Goal: Information Seeking & Learning: Learn about a topic

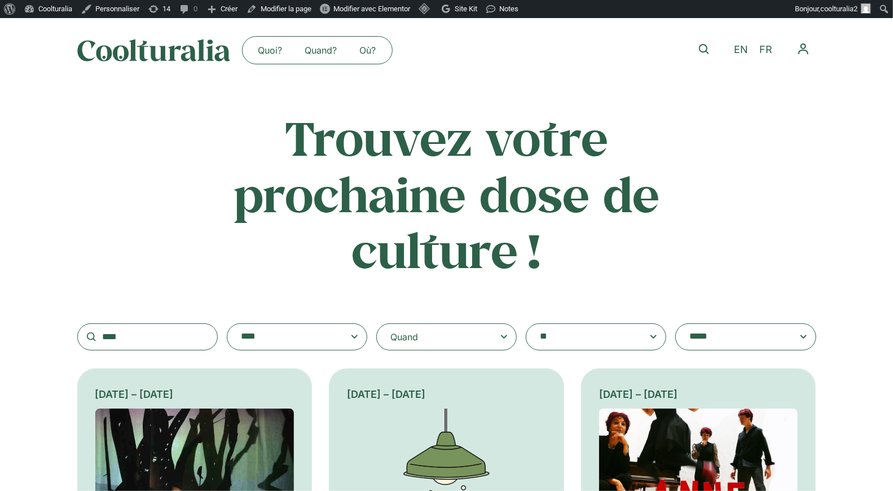
drag, startPoint x: 131, startPoint y: 340, endPoint x: 83, endPoint y: 328, distance: 50.0
click at [83, 328] on input "****" at bounding box center [147, 336] width 141 height 27
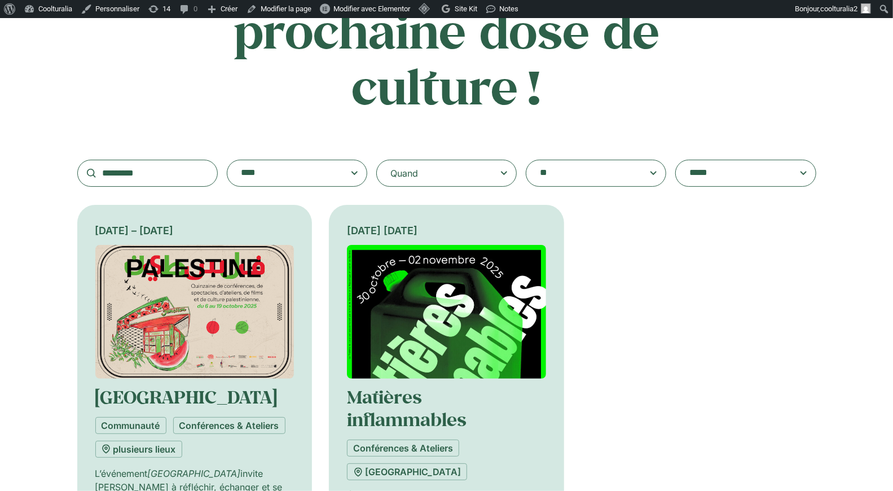
scroll to position [164, 0]
type input "*********"
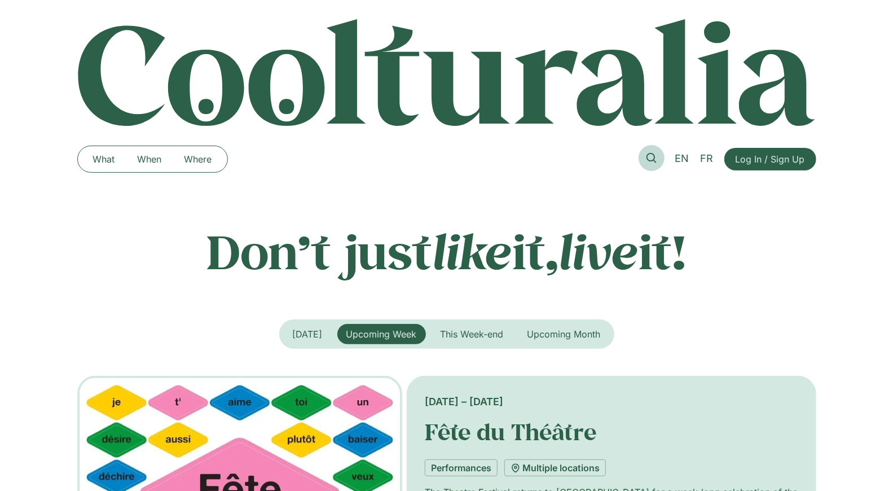
click at [651, 159] on icon at bounding box center [652, 158] width 10 height 10
click at [651, 161] on icon at bounding box center [652, 158] width 10 height 10
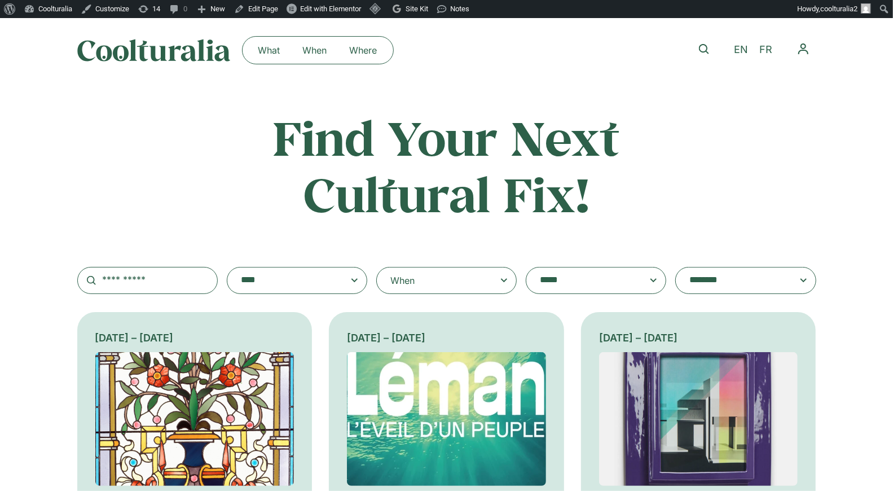
click at [486, 290] on div "When" at bounding box center [446, 280] width 141 height 27
click at [0, 0] on input "When" at bounding box center [0, 0] width 0 height 0
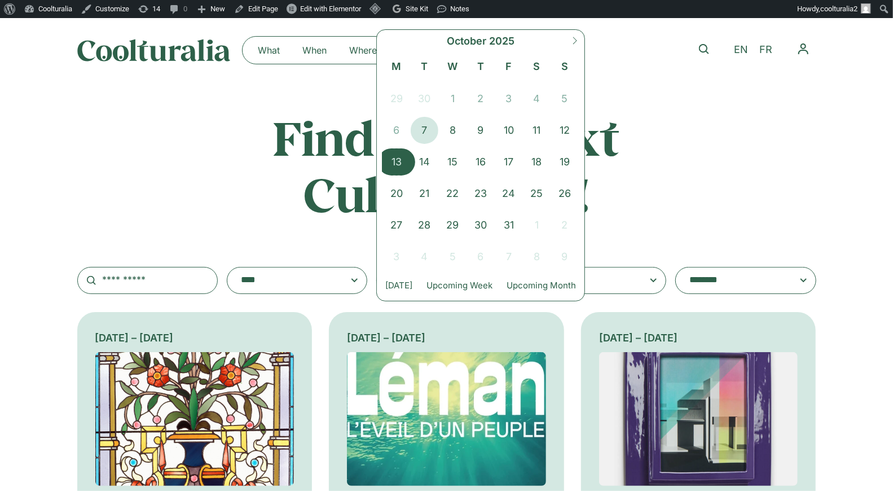
click at [401, 169] on span "13" at bounding box center [397, 161] width 28 height 27
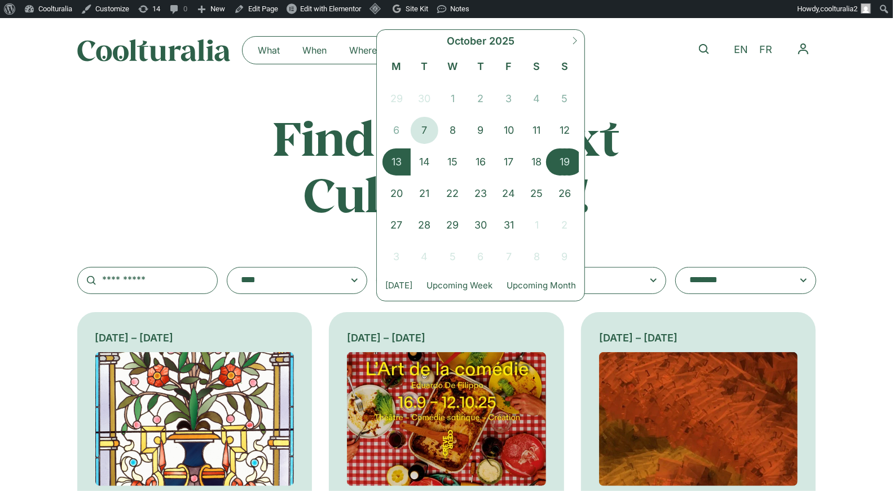
drag, startPoint x: 564, startPoint y: 157, endPoint x: 382, endPoint y: 160, distance: 182.3
click at [383, 160] on div "29 30 1 2 3 4 5 6 7 8 9 10 11 12 13 14 15 16 17 18 19 20 21 22 23 24 25 26 27 2…" at bounding box center [481, 176] width 196 height 190
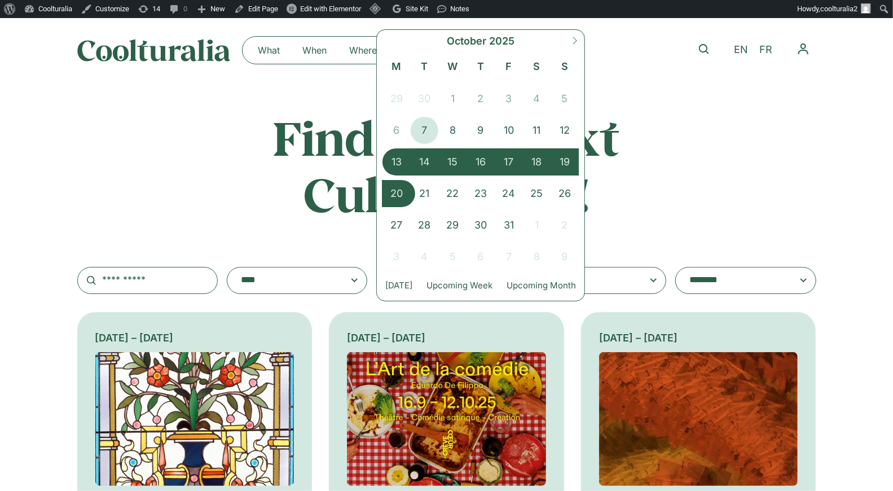
click at [397, 191] on span "20" at bounding box center [397, 193] width 28 height 27
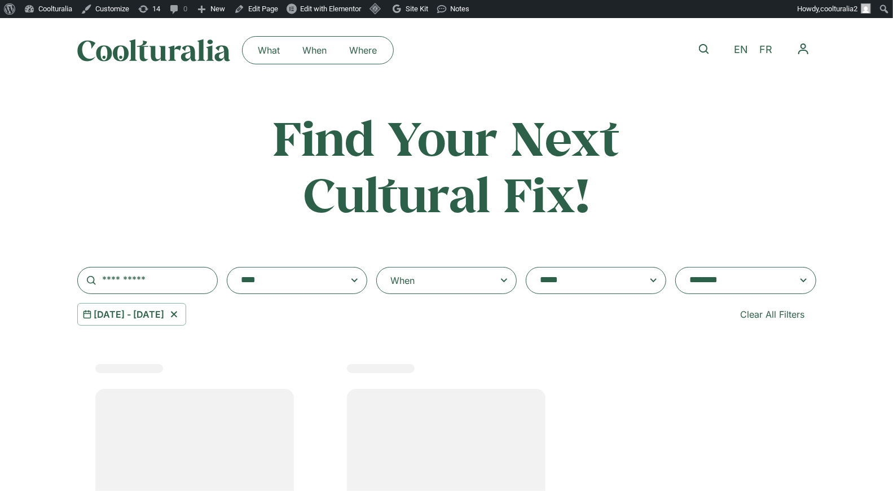
click at [442, 272] on div "When" at bounding box center [446, 280] width 141 height 27
click at [0, 0] on input "**********" at bounding box center [0, 0] width 0 height 0
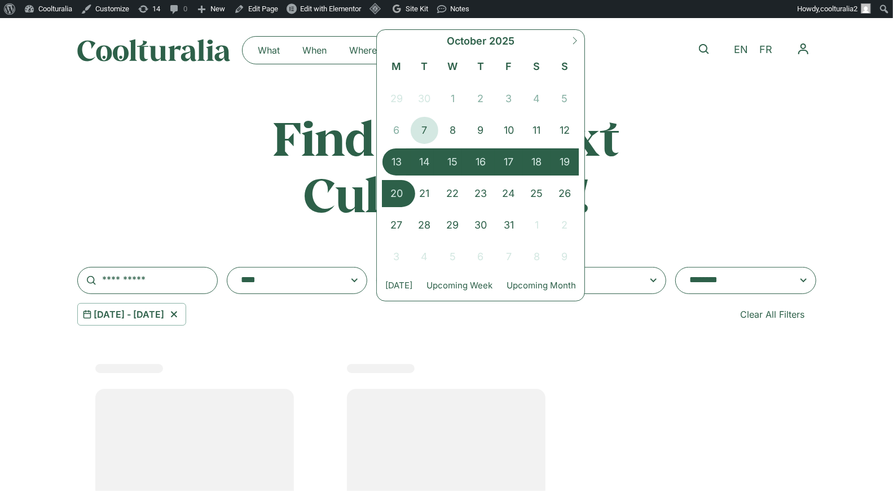
click at [395, 191] on span "20" at bounding box center [397, 193] width 28 height 27
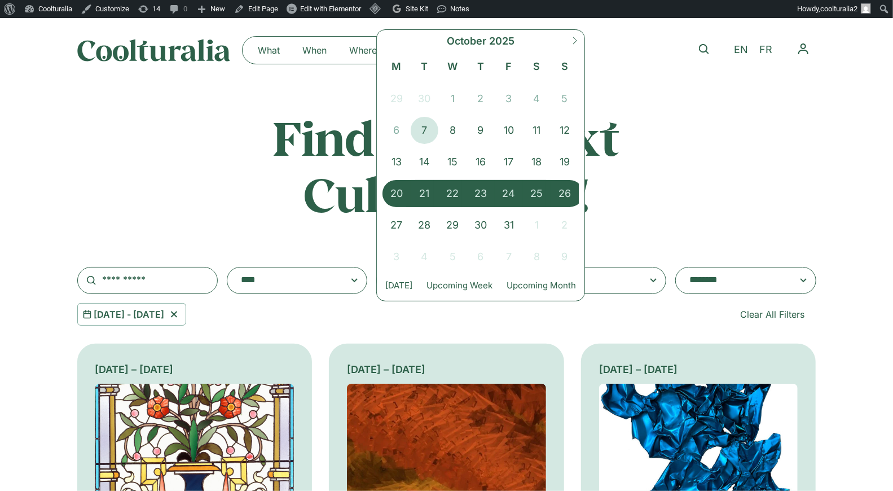
click at [563, 196] on span "26" at bounding box center [565, 193] width 28 height 27
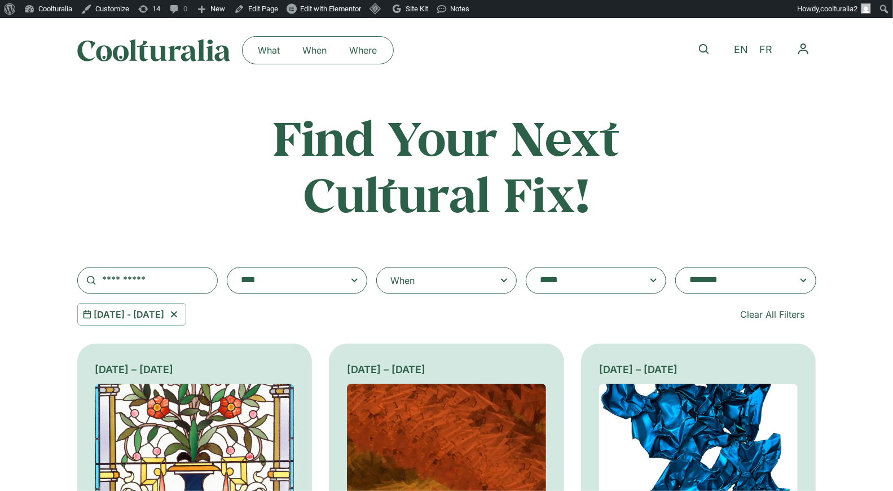
click at [719, 279] on textarea "**********" at bounding box center [735, 281] width 90 height 16
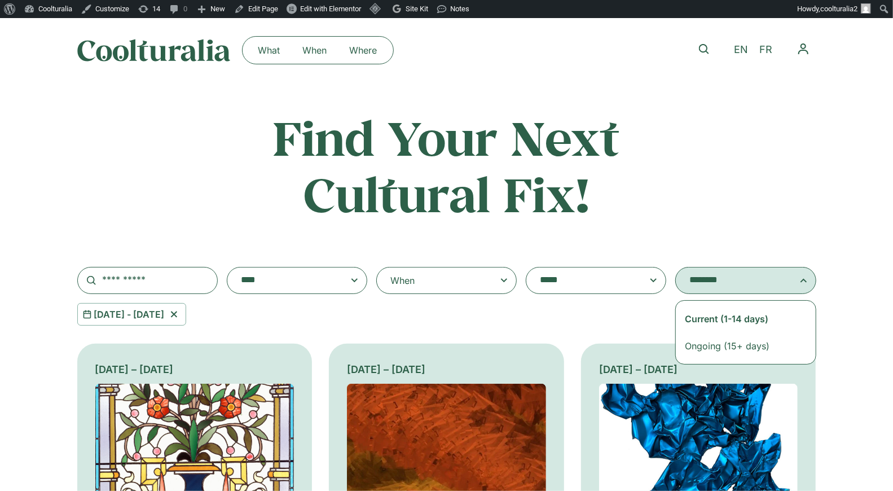
select select "**********"
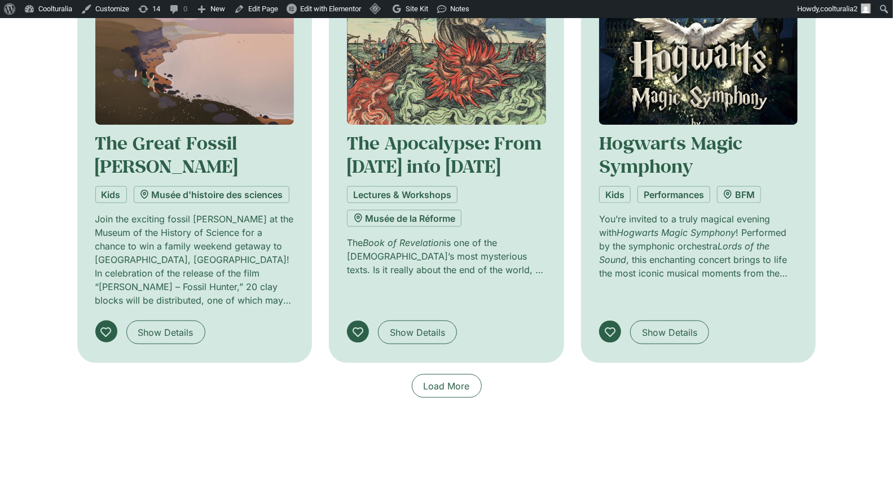
scroll to position [822, 0]
click at [450, 374] on link "Load More" at bounding box center [447, 386] width 70 height 24
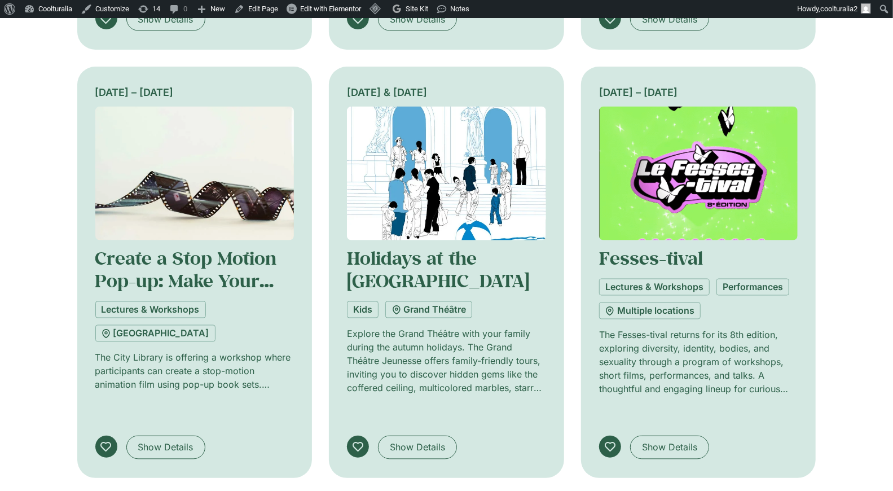
scroll to position [1110, 0]
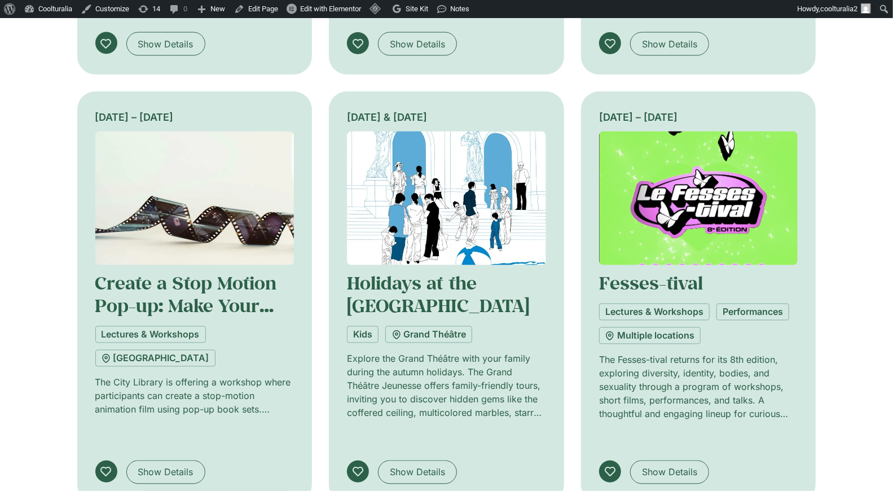
click at [435, 154] on img at bounding box center [446, 198] width 199 height 134
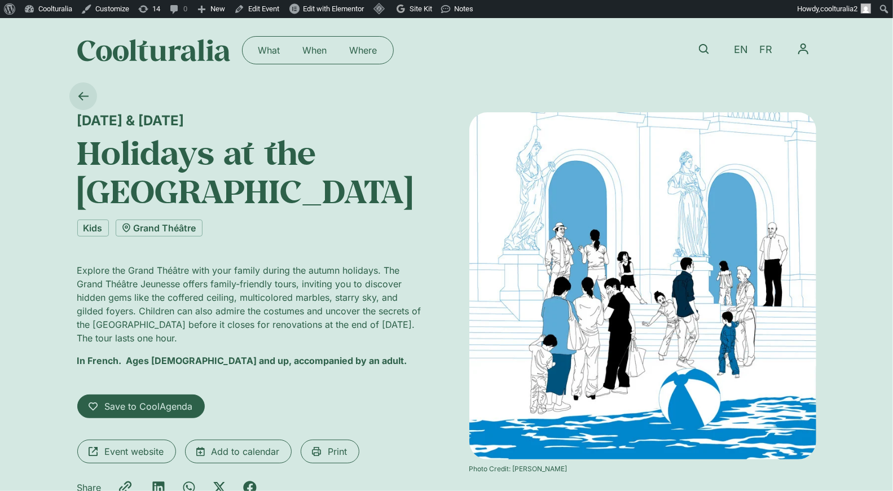
click at [80, 95] on icon at bounding box center [83, 96] width 10 height 8
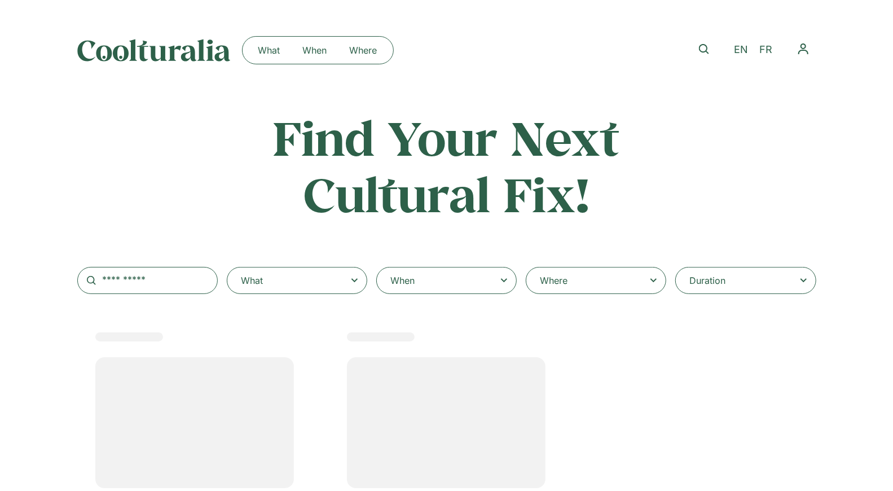
select select
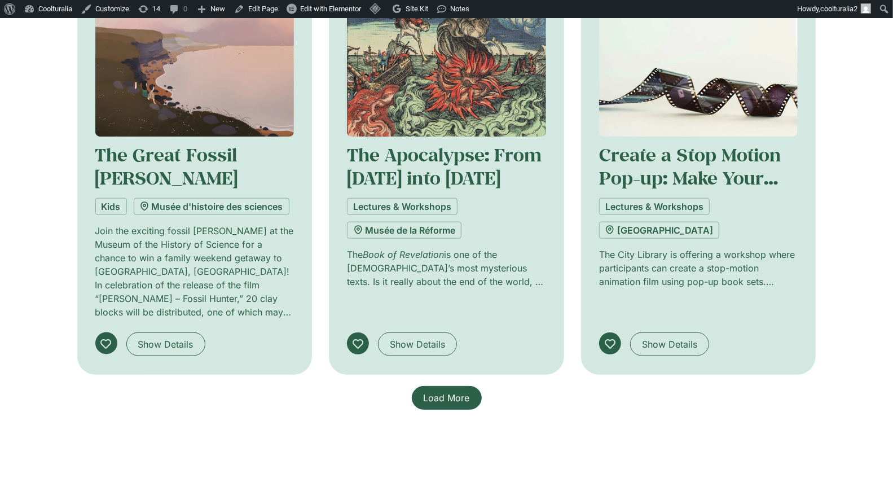
scroll to position [810, 0]
click at [458, 391] on span "Load More" at bounding box center [447, 398] width 46 height 14
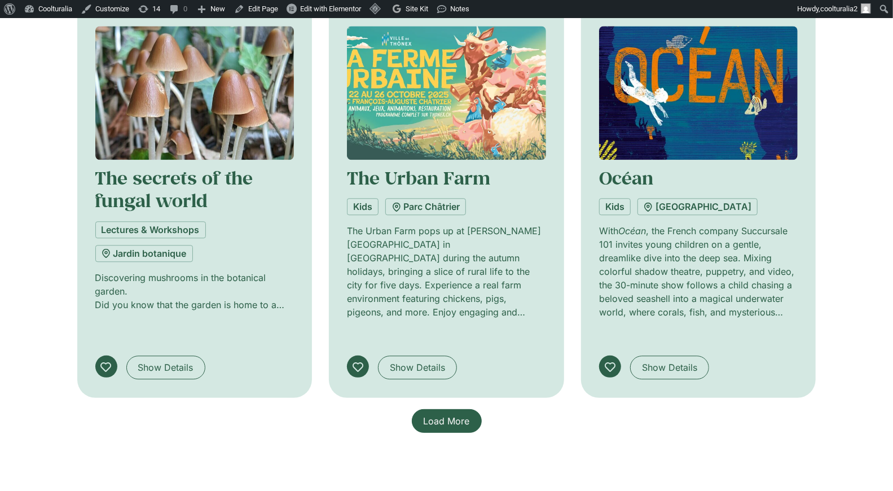
scroll to position [1652, 0]
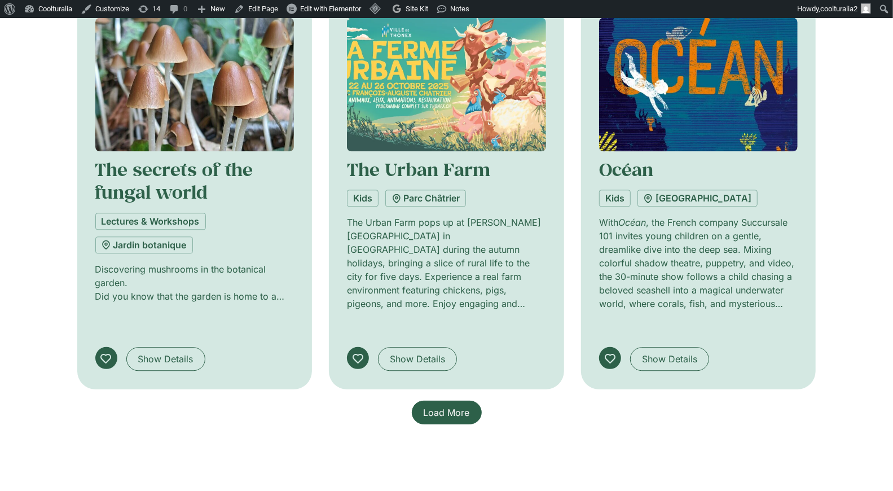
click at [455, 406] on span "Load More" at bounding box center [447, 413] width 46 height 14
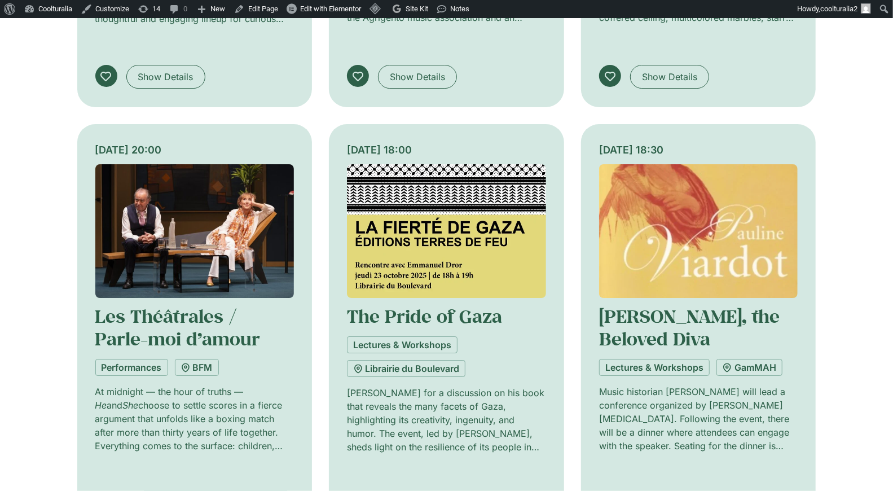
scroll to position [2362, 0]
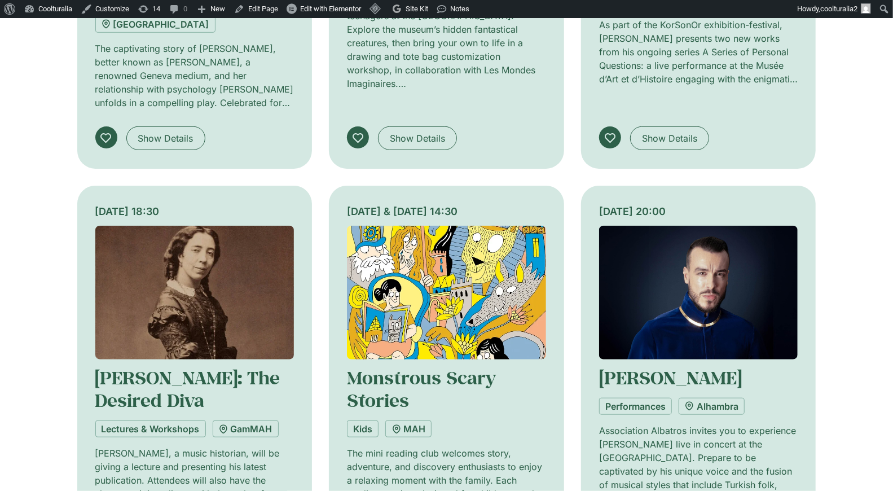
scroll to position [3162, 0]
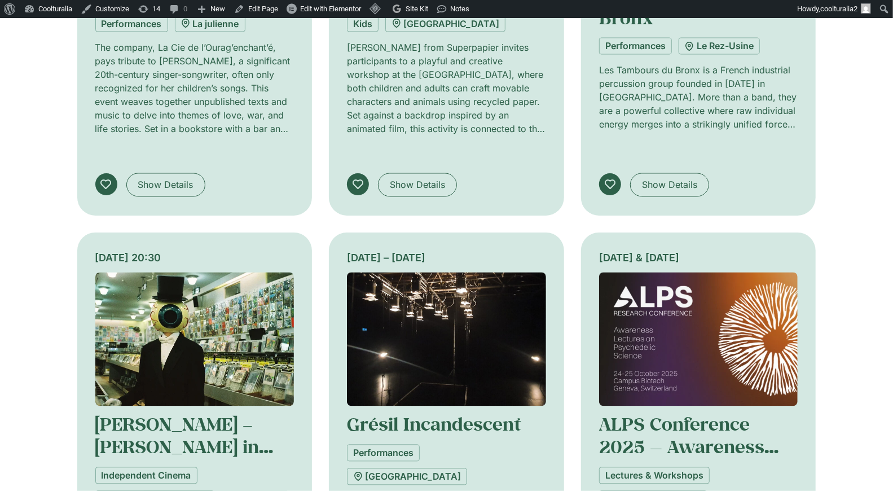
scroll to position [3978, 0]
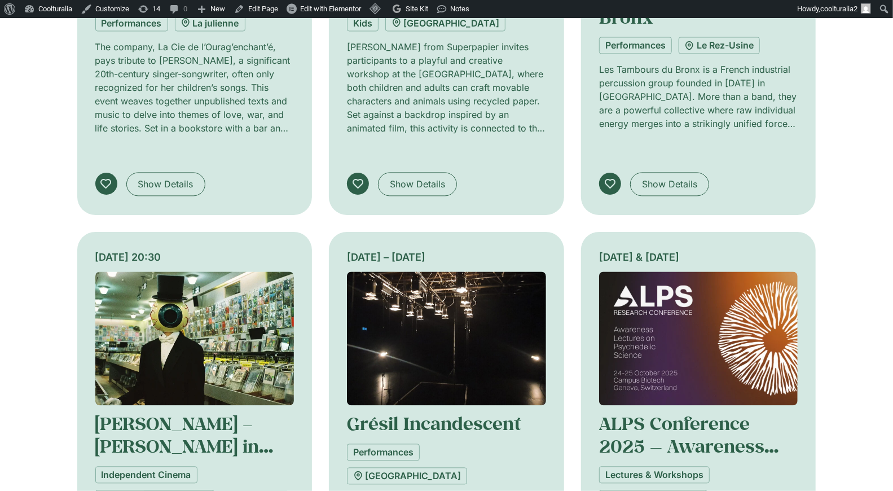
click at [680, 272] on img at bounding box center [698, 339] width 199 height 134
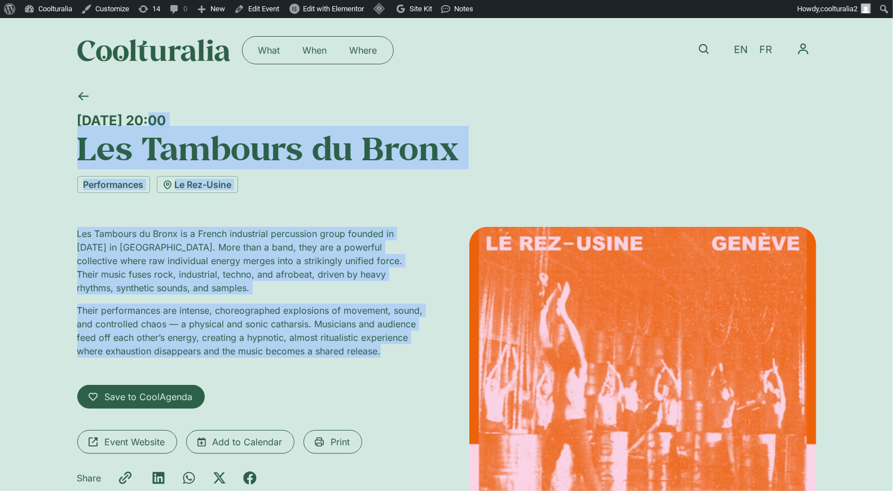
drag, startPoint x: 77, startPoint y: 113, endPoint x: 393, endPoint y: 360, distance: 400.4
click at [393, 360] on div "Friday 24 October, 20:00 Les Tambours du Bronx Performances Le Rez-Usine Les Ta…" at bounding box center [446, 399] width 739 height 634
copy div "Friday 24 October, 20:00 Les Tambours du Bronx Performances Le Rez-Usine Les Ta…"
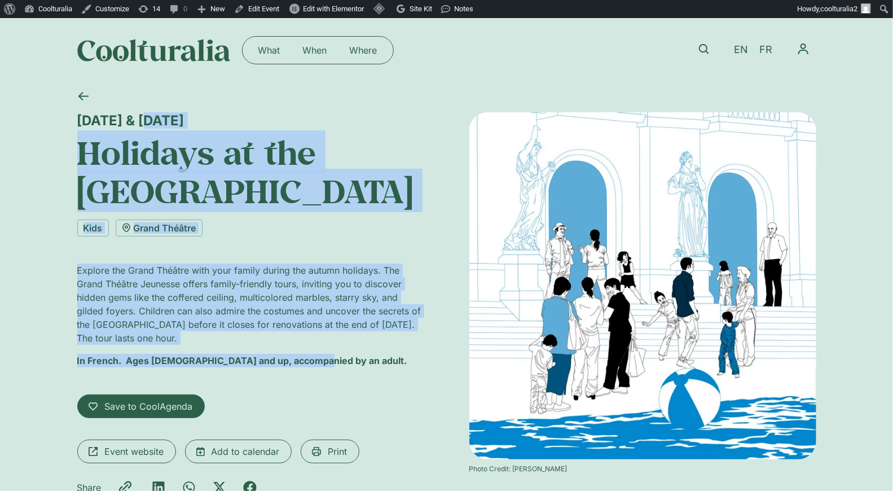
drag, startPoint x: 76, startPoint y: 117, endPoint x: 333, endPoint y: 364, distance: 356.4
click at [333, 364] on div "[DATE] & [DATE] Holidays at the [GEOGRAPHIC_DATA] Kids [GEOGRAPHIC_DATA] Explor…" at bounding box center [250, 307] width 347 height 391
copy div "[DATE] & [DATE] Holidays at the [GEOGRAPHIC_DATA] Kids [GEOGRAPHIC_DATA] Explor…"
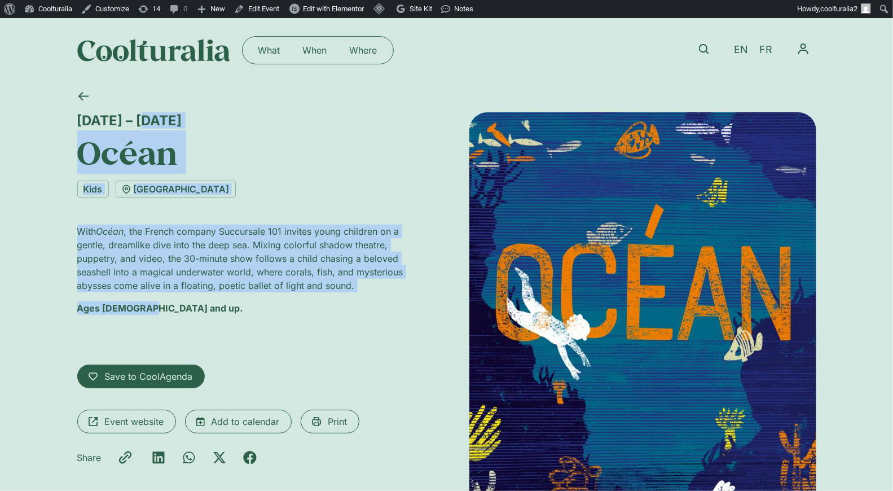
drag, startPoint x: 80, startPoint y: 122, endPoint x: 154, endPoint y: 310, distance: 201.4
click at [154, 310] on div "22 October – 2 November Océan Kids Théâtre des Marionnettes With Océan , the Fr…" at bounding box center [250, 360] width 347 height 496
copy div "22 October – 2 November Océan Kids Théâtre des Marionnettes With Océan , the Fr…"
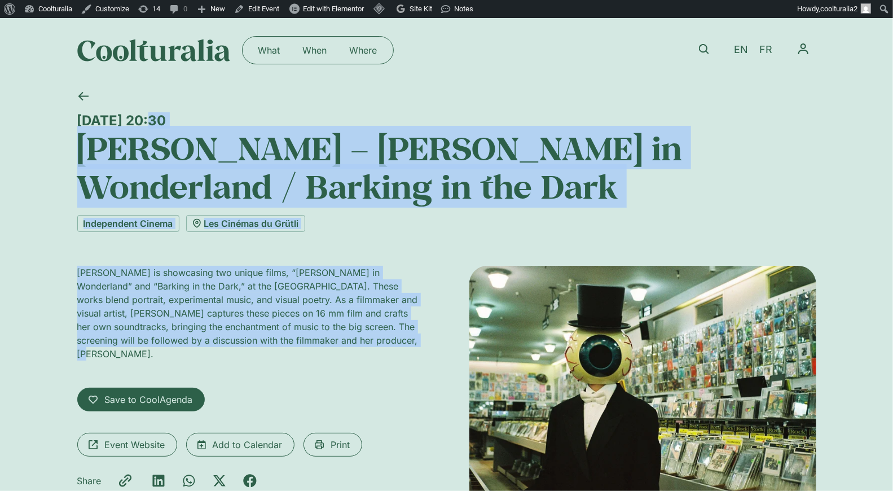
drag, startPoint x: 77, startPoint y: 117, endPoint x: 341, endPoint y: 359, distance: 357.5
click at [341, 359] on div "[DATE] 20:30 [PERSON_NAME] – [PERSON_NAME] in Wonderland / Barking in the Dark …" at bounding box center [446, 331] width 739 height 499
copy div "[DATE] 20:30 [PERSON_NAME] – [PERSON_NAME] in Wonderland / Barking in the Dark …"
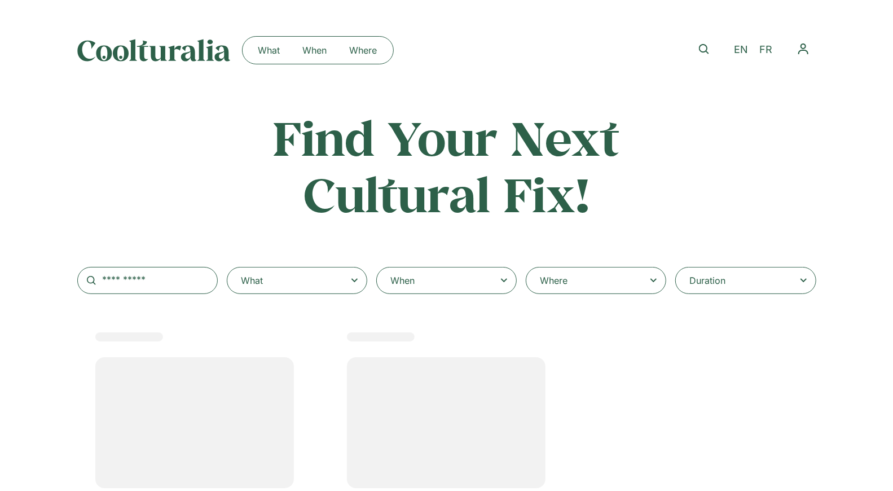
select select
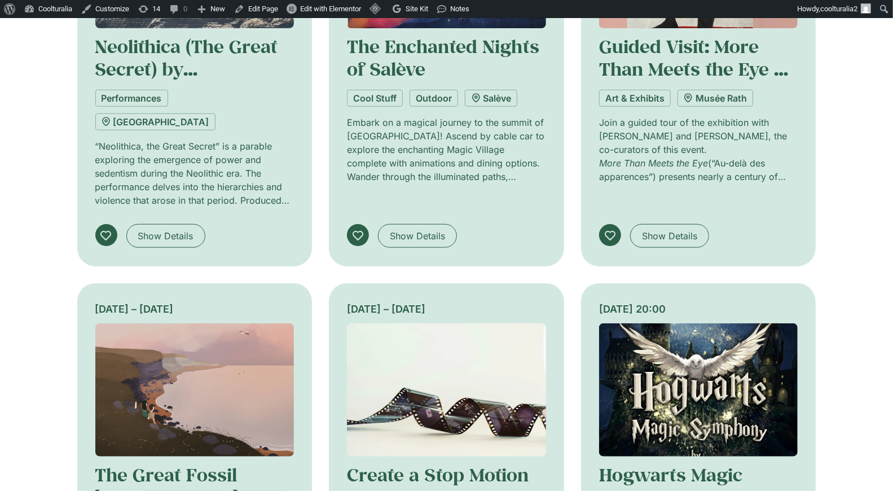
scroll to position [681, 0]
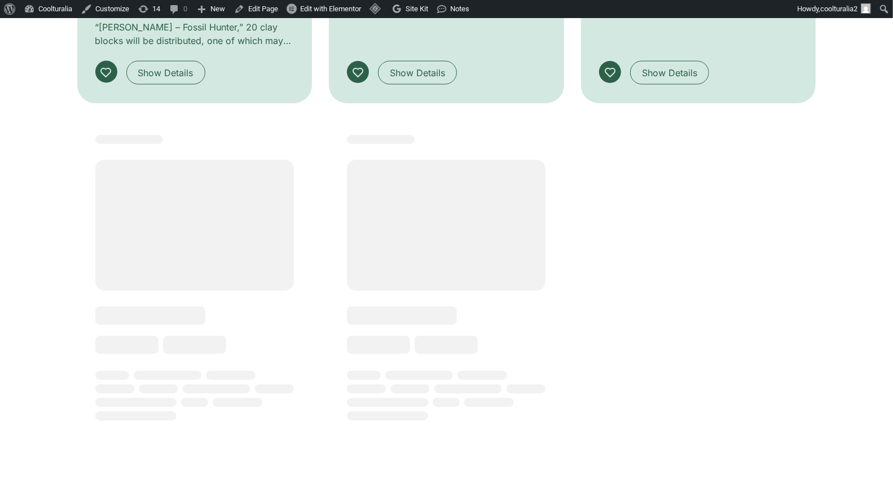
scroll to position [1079, 0]
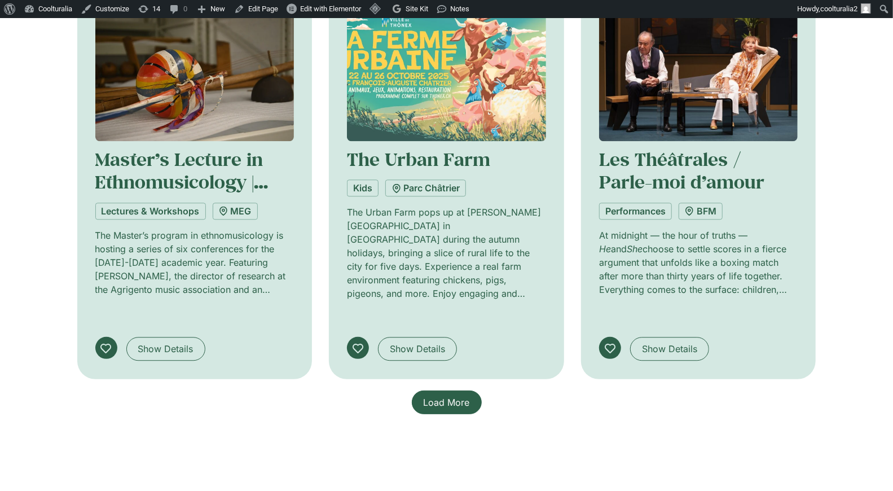
click at [442, 396] on span "Load More" at bounding box center [447, 403] width 46 height 14
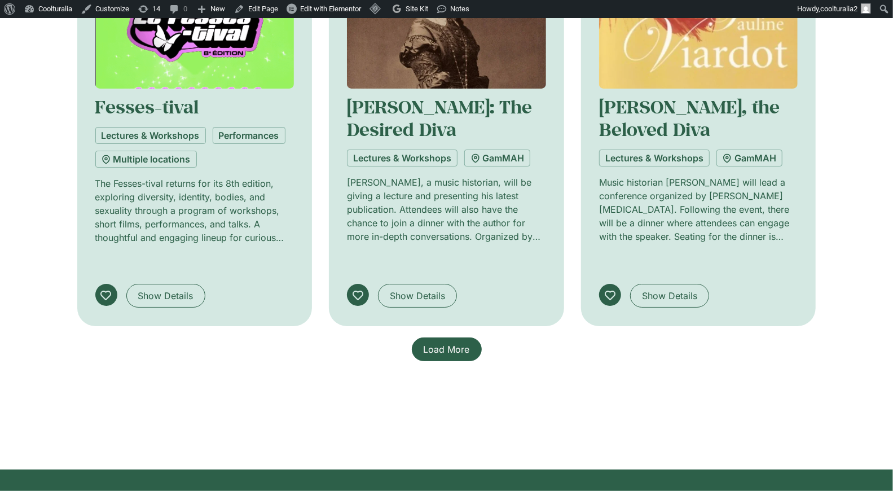
scroll to position [2572, 0]
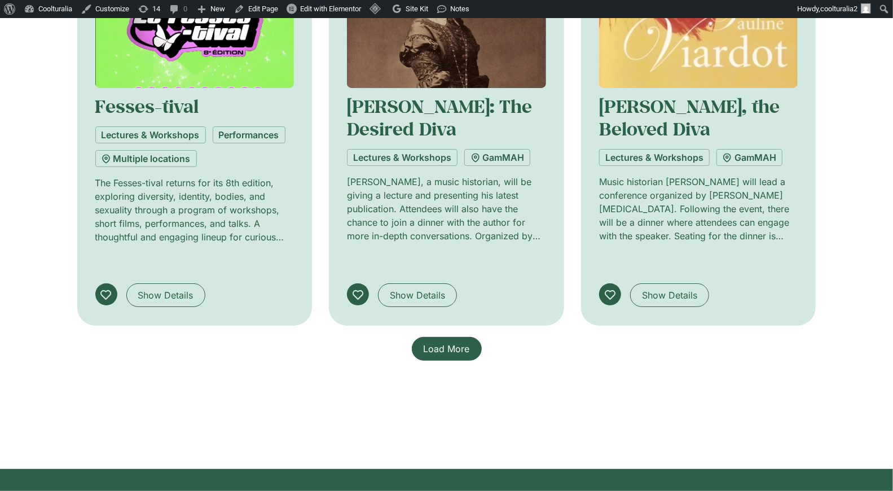
click at [446, 342] on span "Load More" at bounding box center [447, 349] width 46 height 14
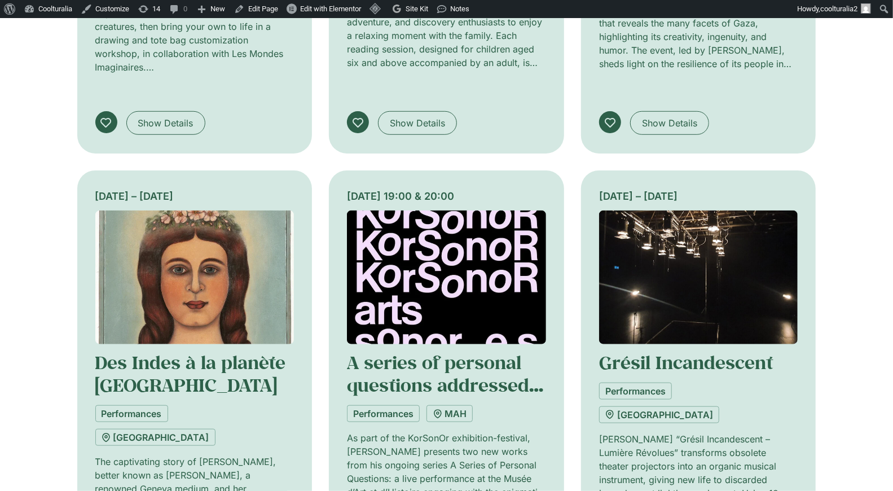
scroll to position [3189, 0]
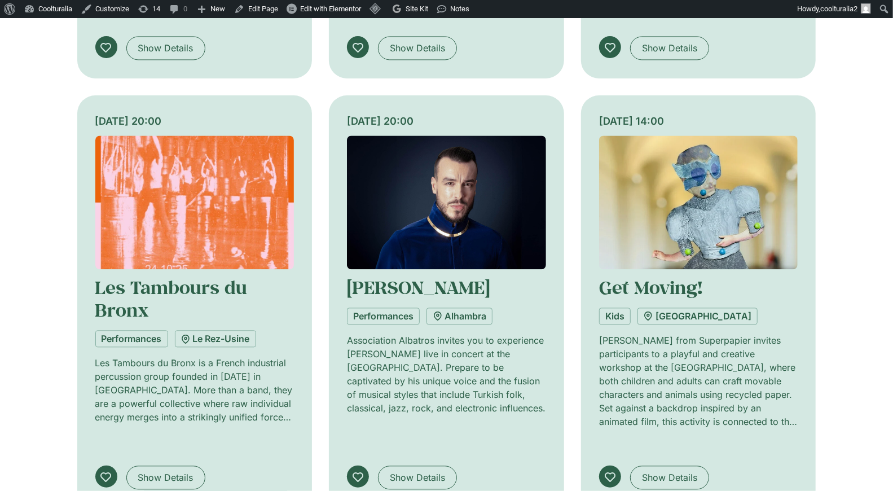
scroll to position [4112, 0]
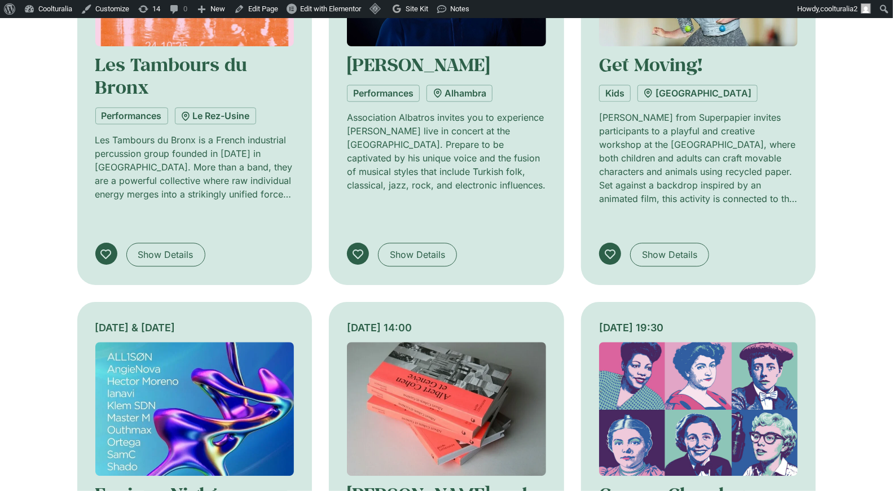
scroll to position [4339, 0]
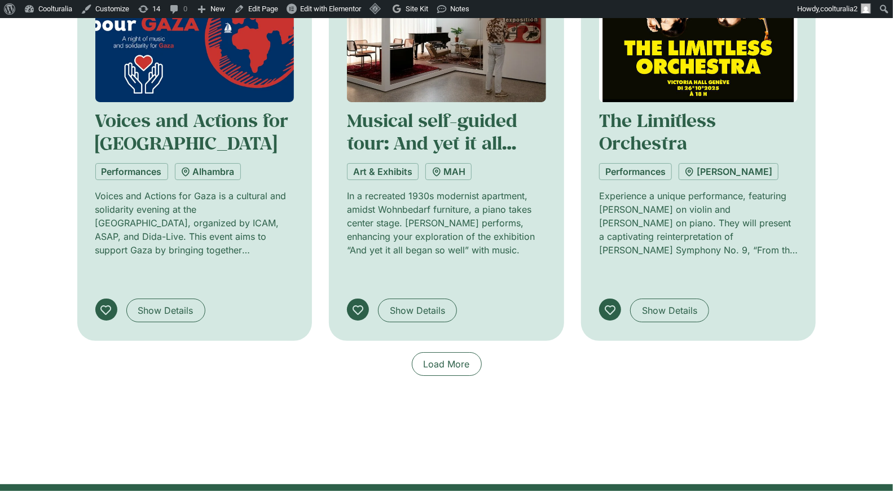
scroll to position [5147, 0]
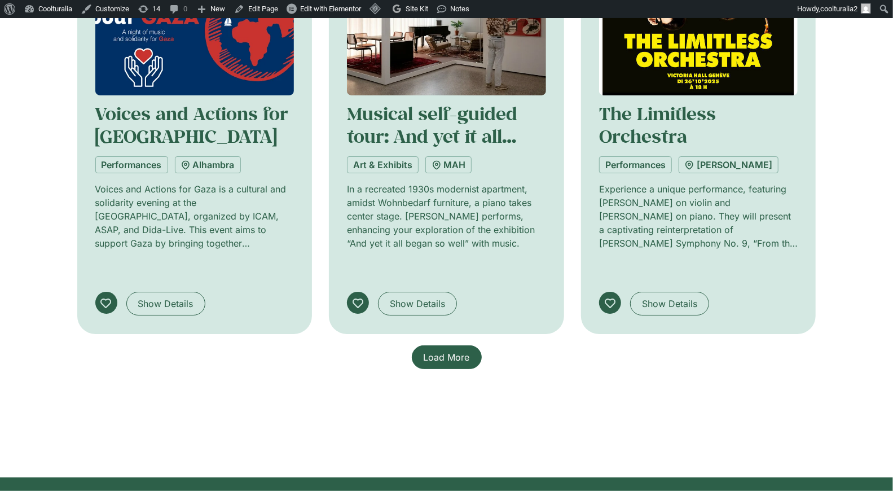
click at [430, 350] on span "Load More" at bounding box center [447, 357] width 46 height 14
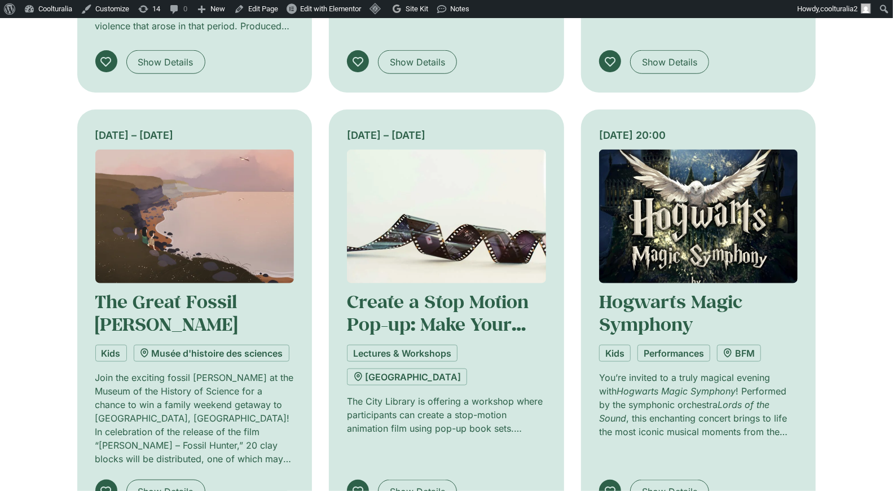
scroll to position [0, 0]
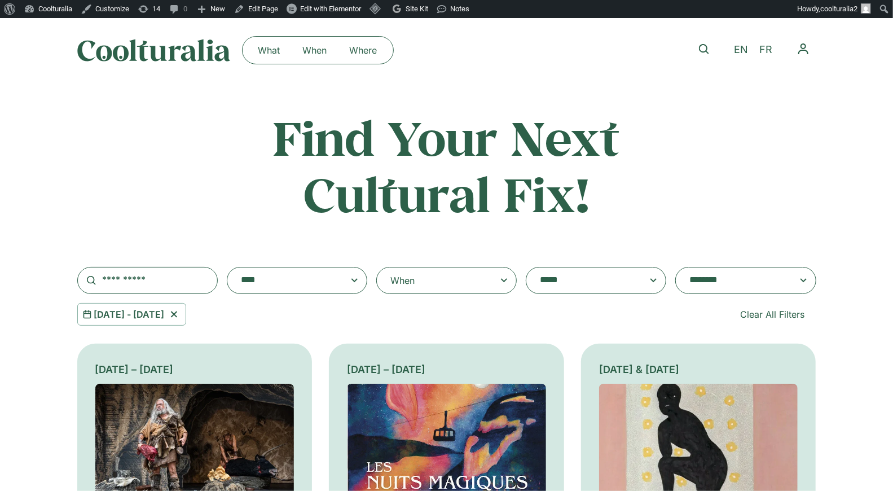
click at [330, 284] on textarea "**********" at bounding box center [286, 281] width 90 height 16
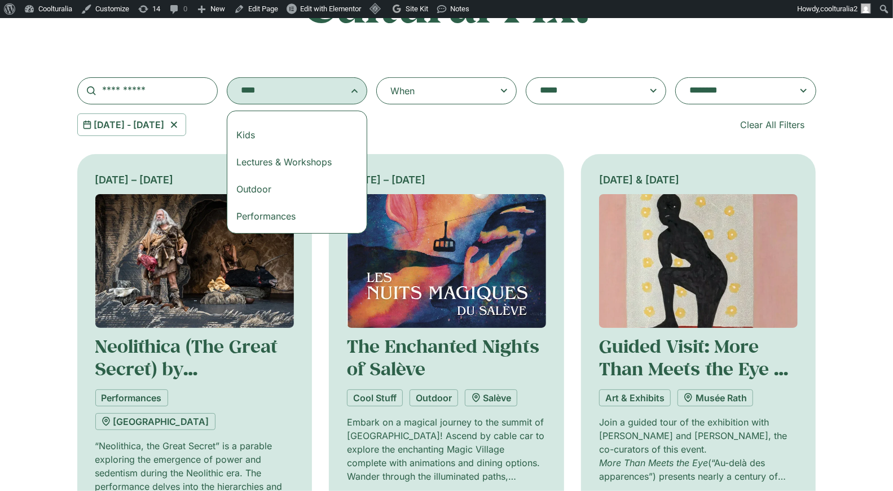
scroll to position [103, 0]
select select "***"
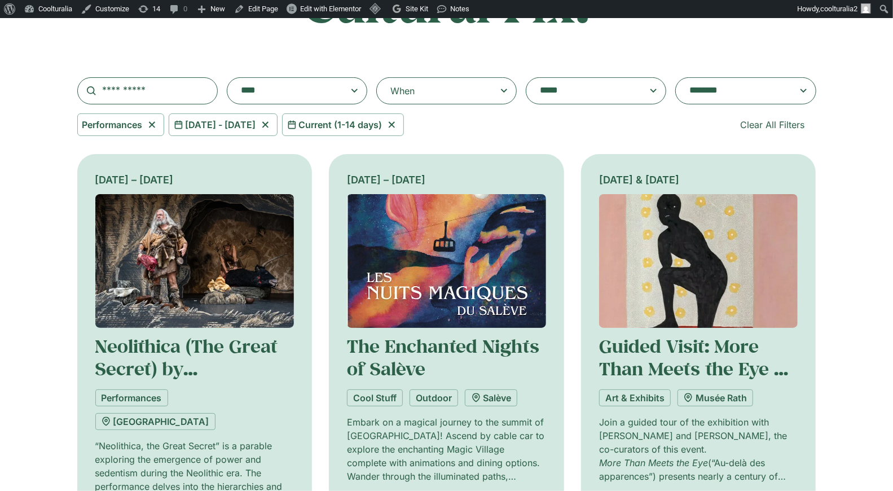
scroll to position [74, 0]
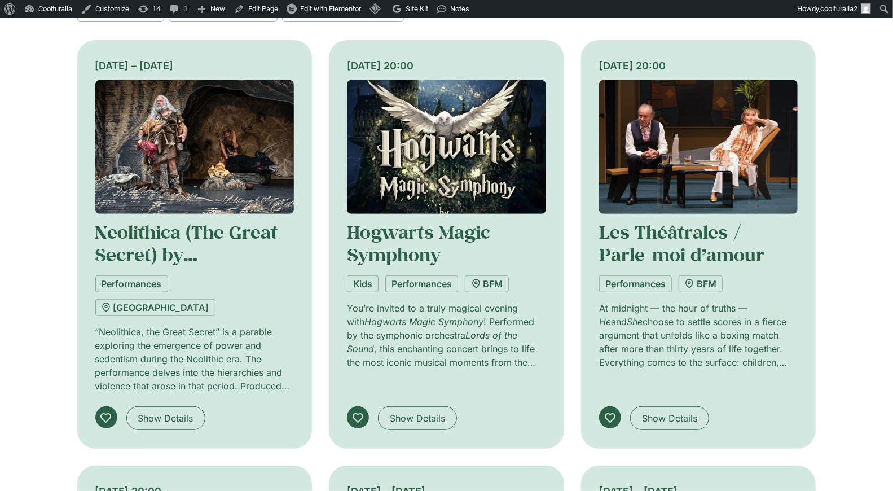
scroll to position [306, 0]
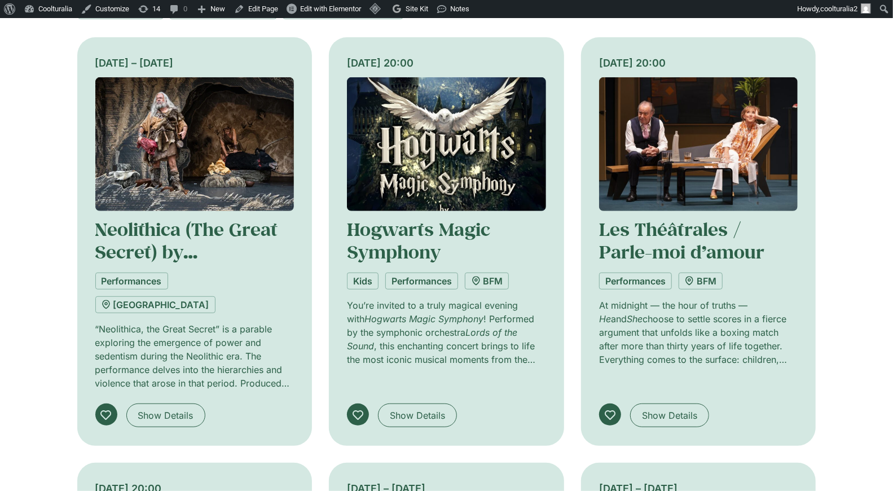
click at [714, 159] on img at bounding box center [698, 144] width 199 height 134
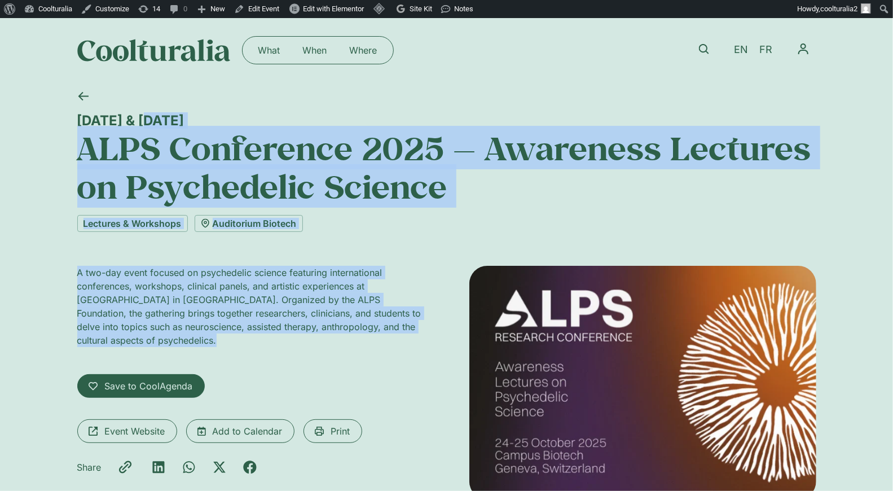
drag, startPoint x: 76, startPoint y: 115, endPoint x: 272, endPoint y: 367, distance: 319.8
click at [272, 367] on div "24 & 25 October ALPS Conference 2025 — Awareness Lectures on Psychedelic Scienc…" at bounding box center [446, 318] width 893 height 472
copy div "24 & 25 October ALPS Conference 2025 — Awareness Lectures on Psychedelic Scienc…"
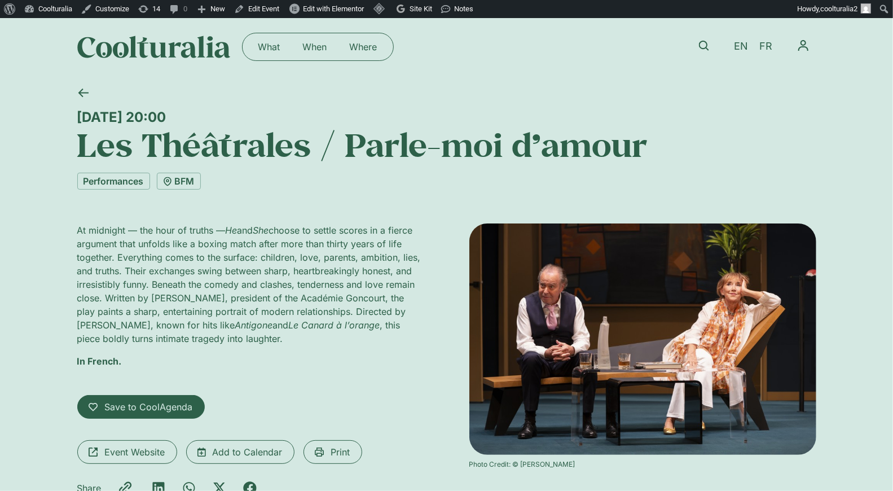
scroll to position [5, 0]
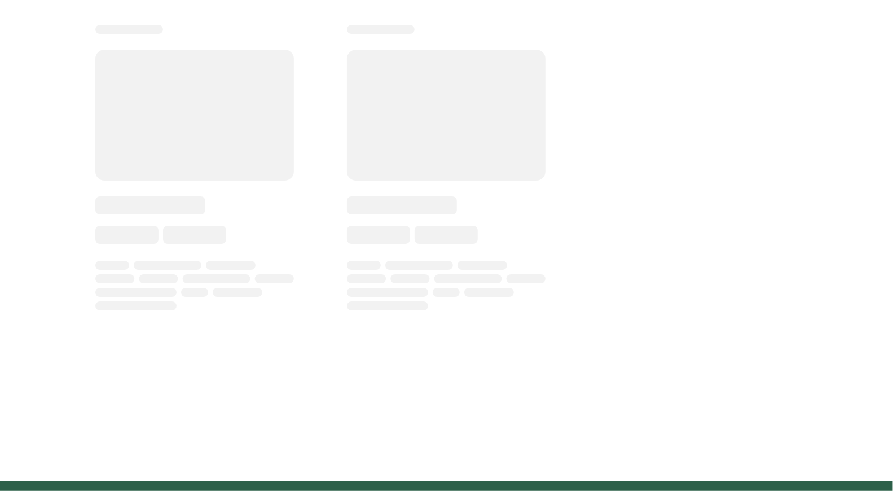
select select "***"
select select
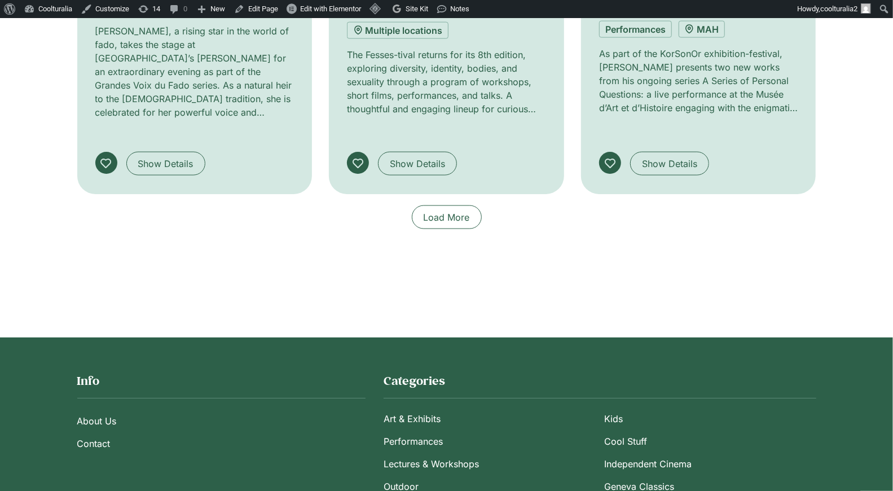
scroll to position [980, 0]
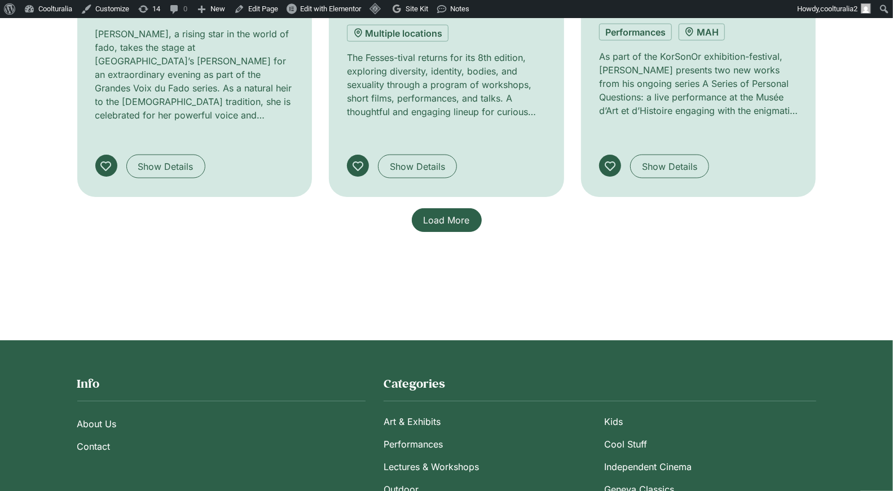
click at [452, 213] on span "Load More" at bounding box center [447, 220] width 46 height 14
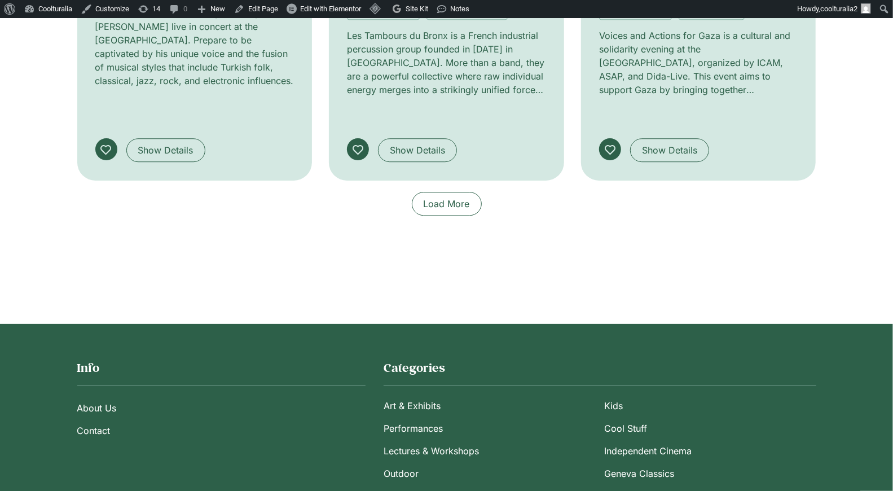
scroll to position [1874, 0]
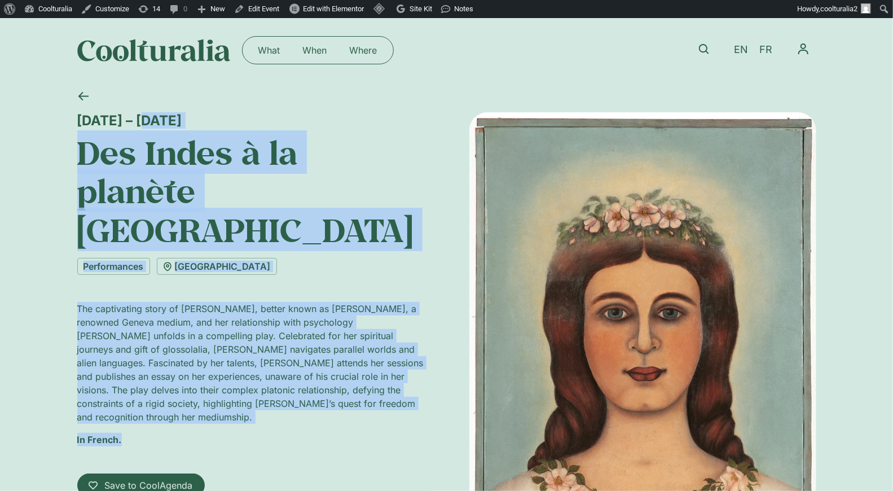
drag, startPoint x: 80, startPoint y: 119, endPoint x: 152, endPoint y: 385, distance: 275.5
click at [152, 385] on div "[DATE] – [DATE] Des [GEOGRAPHIC_DATA] à la planète [GEOGRAPHIC_DATA] Performanc…" at bounding box center [250, 347] width 347 height 470
copy div "[DATE] – [DATE] Des Indes à la planète Mars Performances [GEOGRAPHIC_DATA] The …"
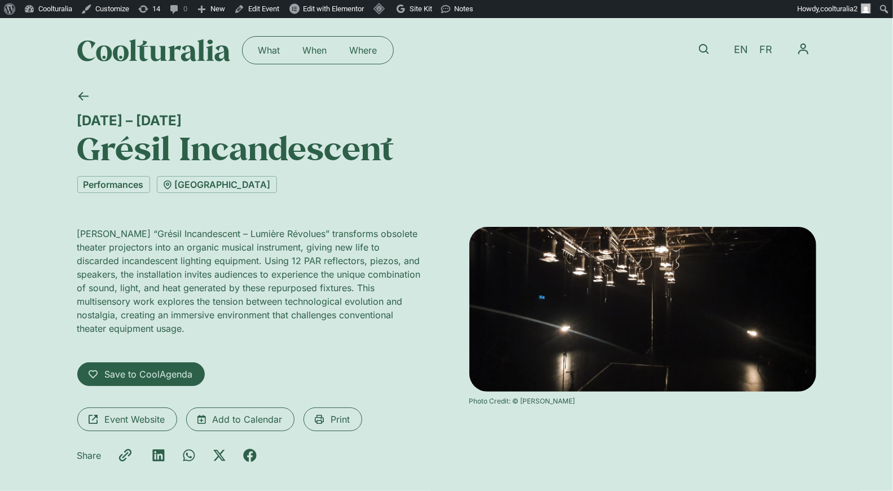
click at [76, 117] on div "[DATE] – [DATE] Grésil Incandescent Performances [GEOGRAPHIC_DATA] [PERSON_NAME…" at bounding box center [446, 296] width 893 height 429
